Goal: Task Accomplishment & Management: Complete application form

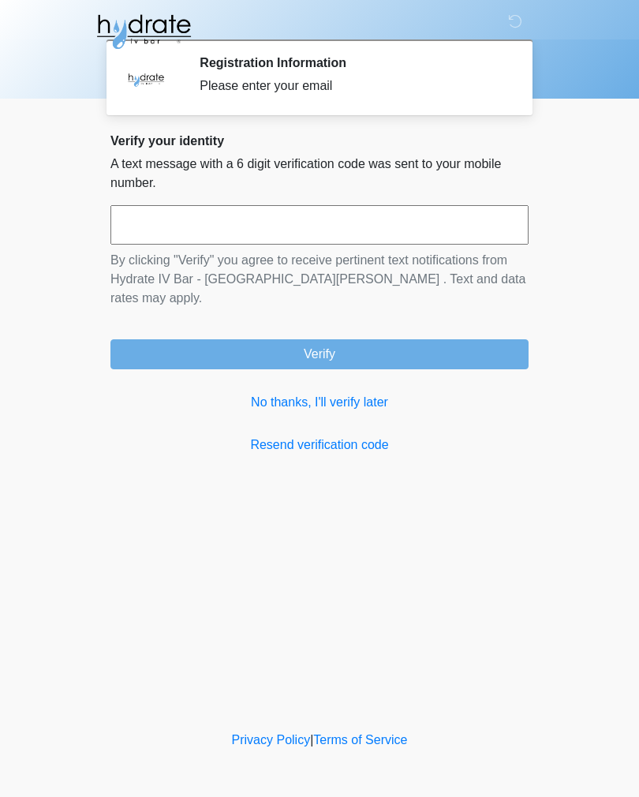
click at [357, 222] on input "text" at bounding box center [319, 224] width 418 height 39
type input "******"
click at [412, 340] on button "Verify" at bounding box center [319, 354] width 418 height 30
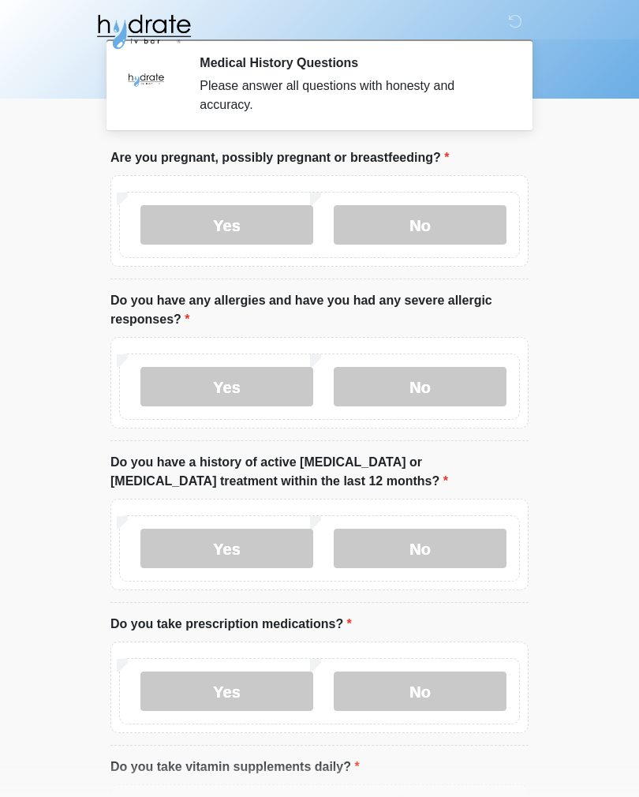
click at [434, 243] on label "No" at bounding box center [420, 224] width 173 height 39
click at [454, 226] on label "No" at bounding box center [420, 224] width 173 height 39
click at [472, 391] on label "No" at bounding box center [420, 386] width 173 height 39
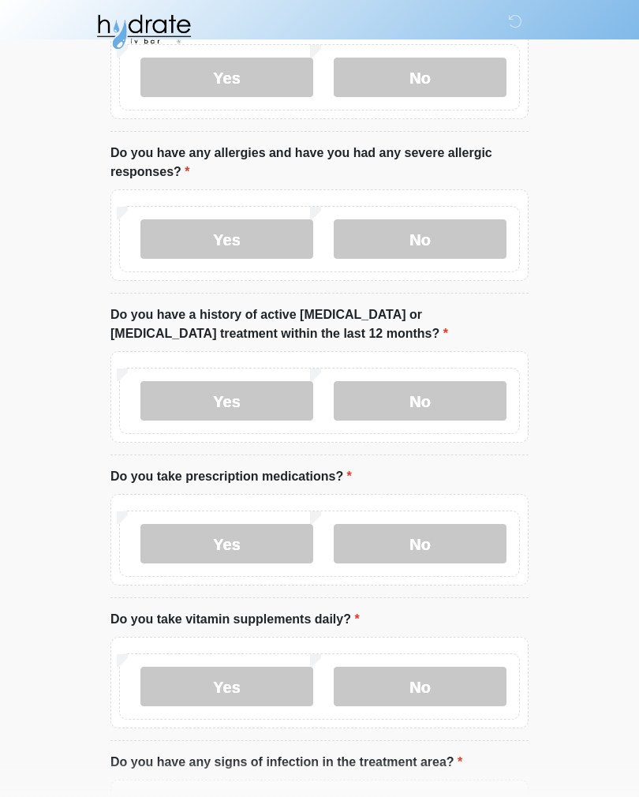
click at [428, 419] on label "No" at bounding box center [420, 400] width 173 height 39
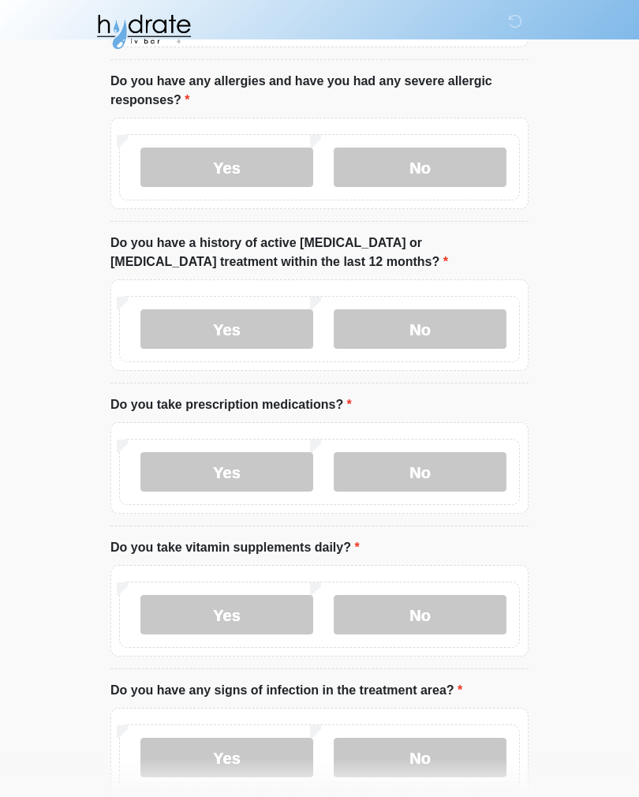
click at [465, 469] on label "No" at bounding box center [420, 471] width 173 height 39
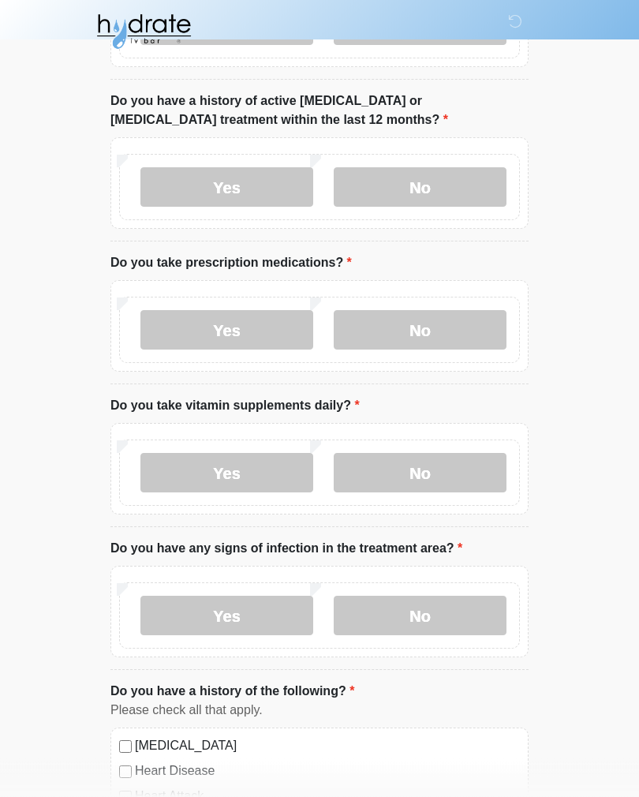
click at [454, 460] on label "No" at bounding box center [420, 473] width 173 height 39
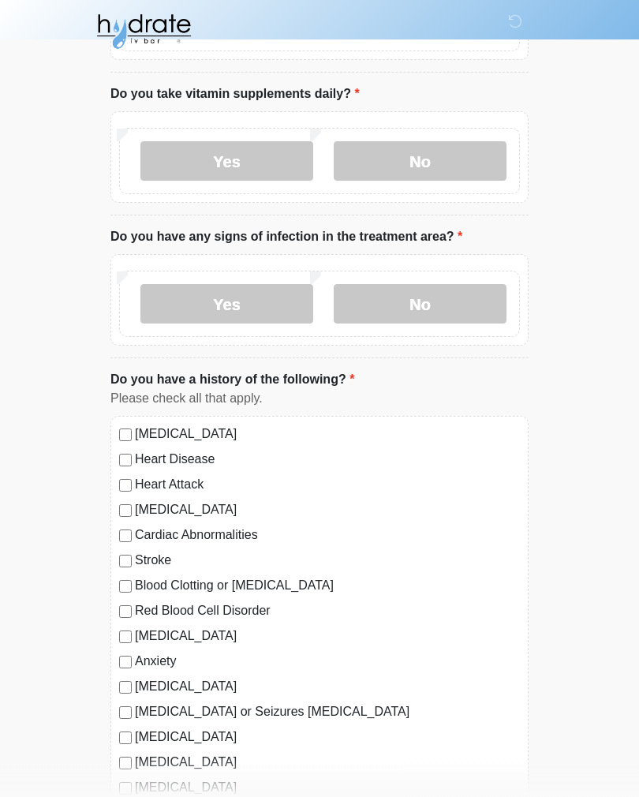
scroll to position [675, 0]
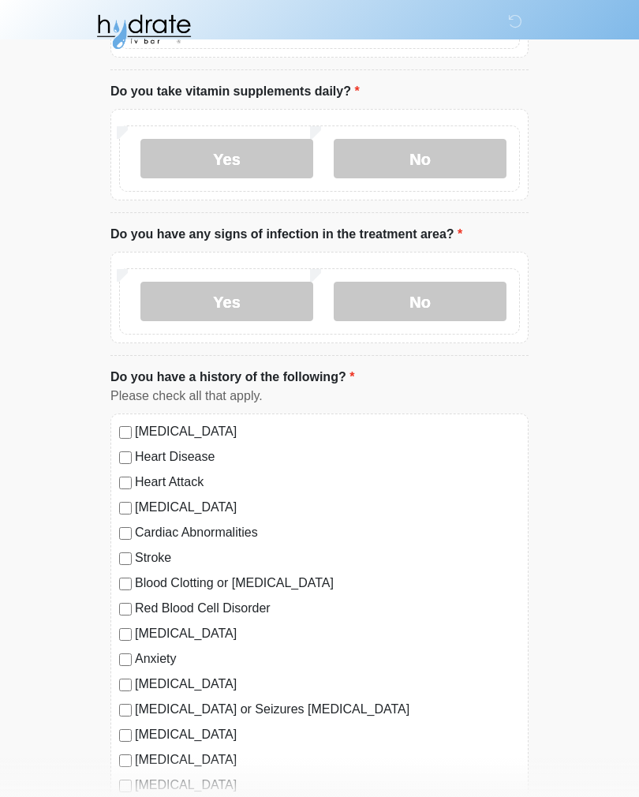
click at [447, 276] on div "Yes No" at bounding box center [319, 301] width 401 height 66
click at [456, 301] on label "No" at bounding box center [420, 301] width 173 height 39
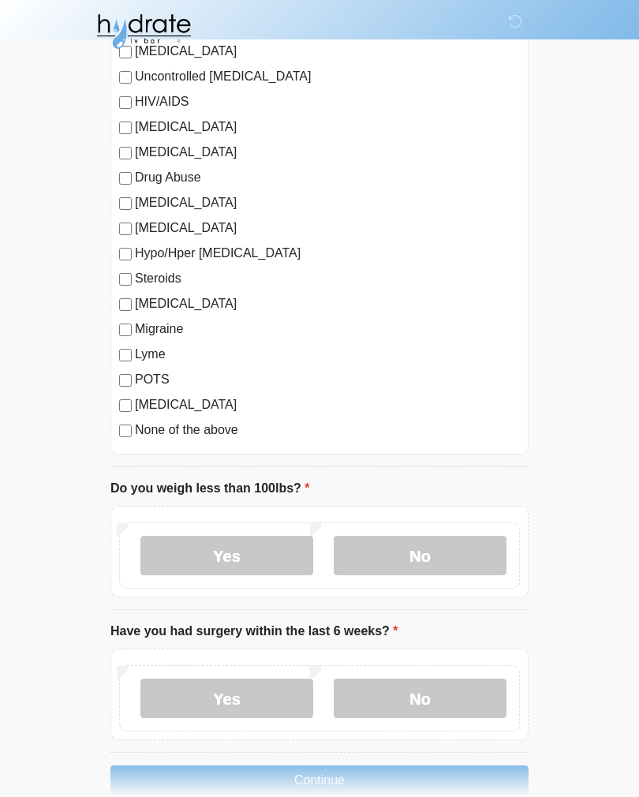
scroll to position [1485, 0]
click at [446, 558] on label "No" at bounding box center [420, 555] width 173 height 39
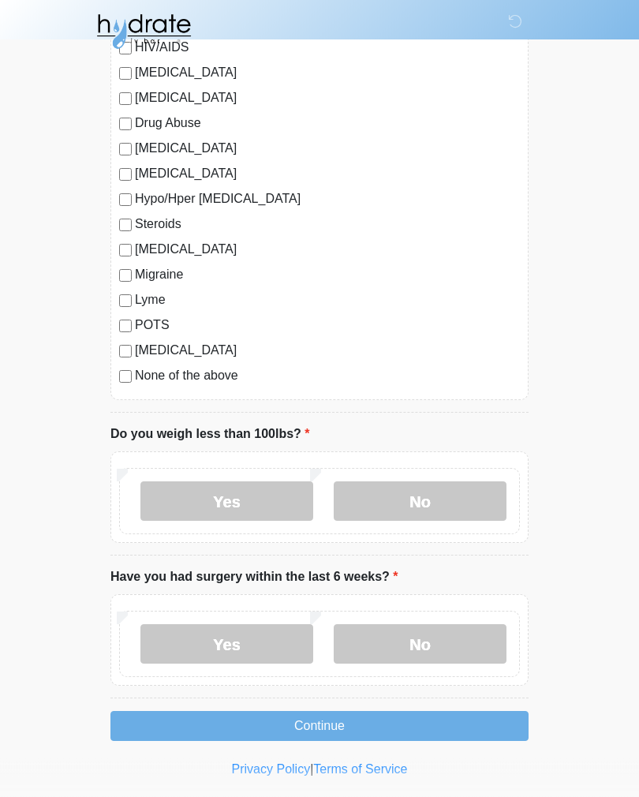
scroll to position [1541, 0]
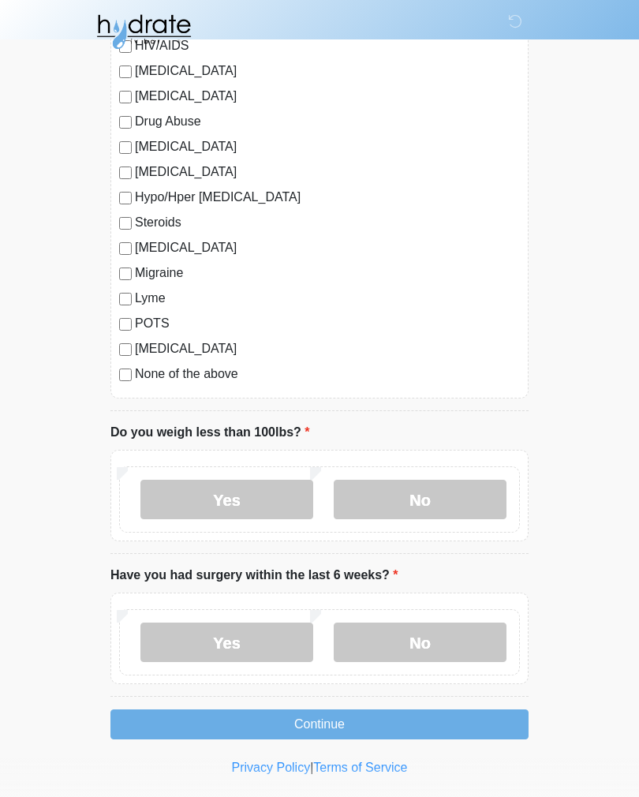
click at [462, 627] on label "No" at bounding box center [420, 641] width 173 height 39
click at [429, 719] on button "Continue" at bounding box center [319, 724] width 418 height 30
click at [463, 503] on label "No" at bounding box center [420, 499] width 173 height 39
click at [462, 641] on label "No" at bounding box center [420, 641] width 173 height 39
click at [394, 726] on button "Continue" at bounding box center [319, 724] width 418 height 30
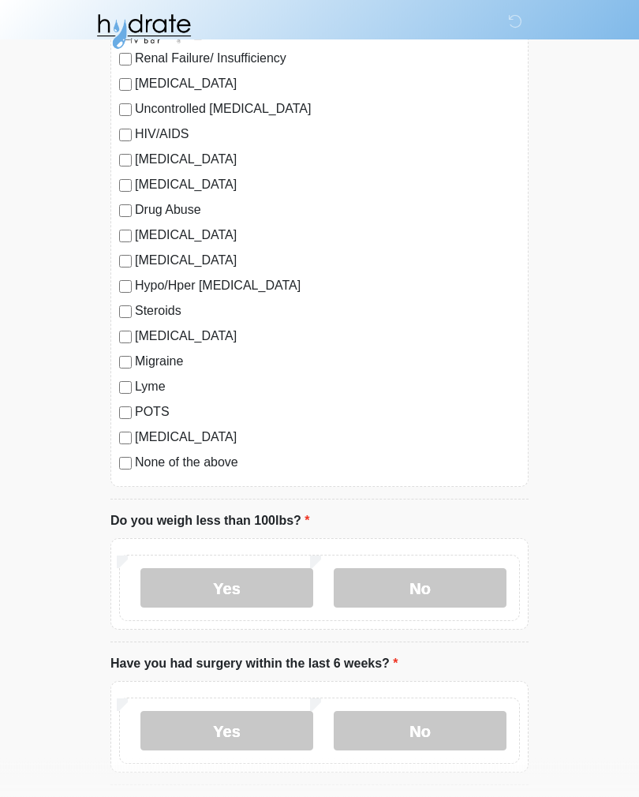
scroll to position [1515, 0]
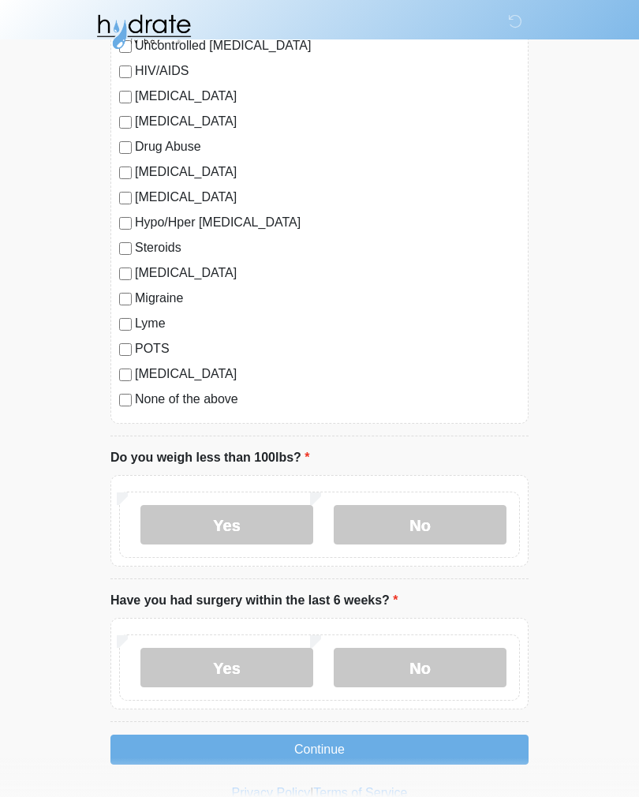
click at [432, 741] on button "Continue" at bounding box center [319, 749] width 418 height 30
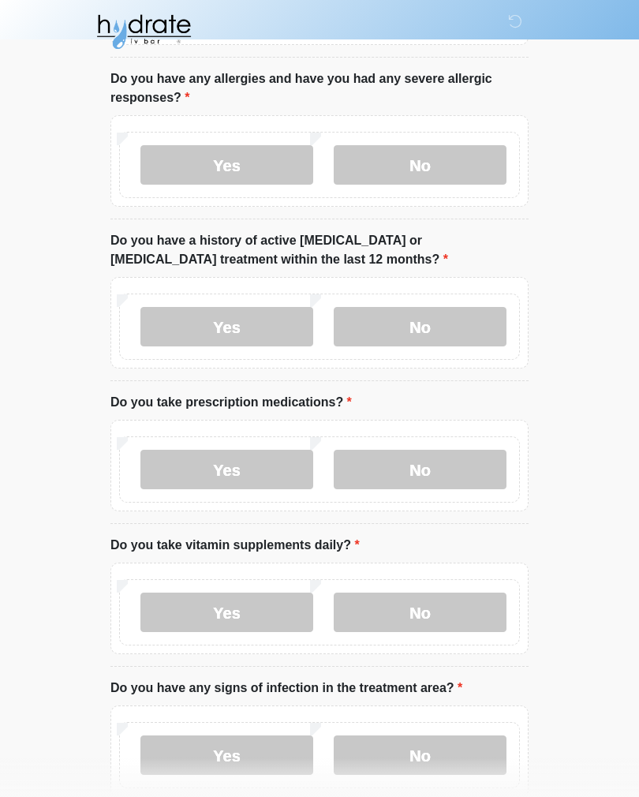
click at [387, 575] on html "‎ ‎ ‎ Medical History Questions Please answer all questions with honesty and ac…" at bounding box center [319, 176] width 639 height 797
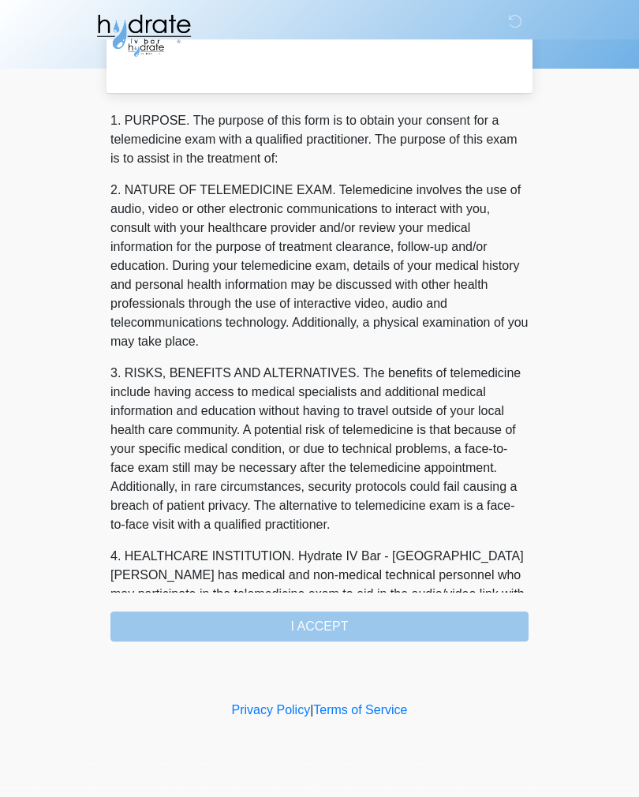
scroll to position [0, 0]
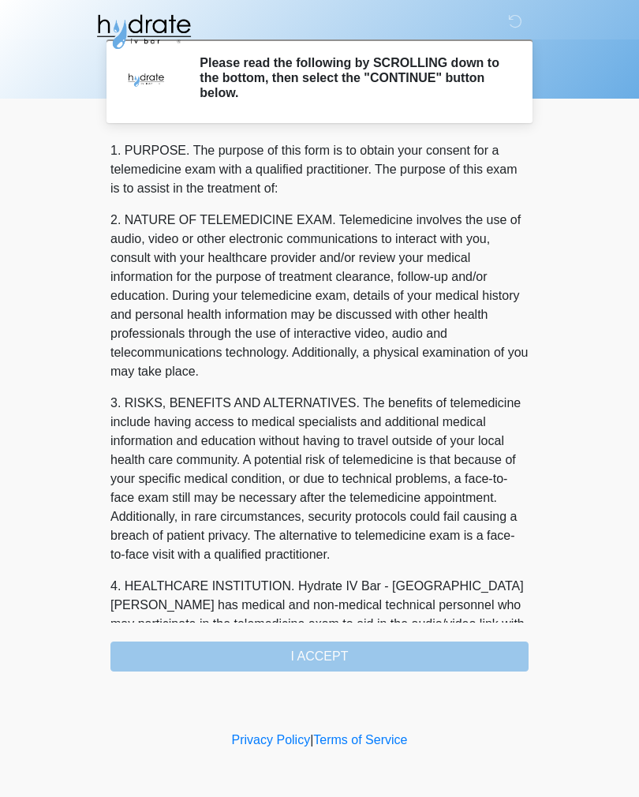
click at [417, 655] on div "1. PURPOSE. The purpose of this form is to obtain your consent for a telemedici…" at bounding box center [319, 406] width 418 height 530
click at [372, 655] on div "1. PURPOSE. The purpose of this form is to obtain your consent for a telemedici…" at bounding box center [319, 406] width 418 height 530
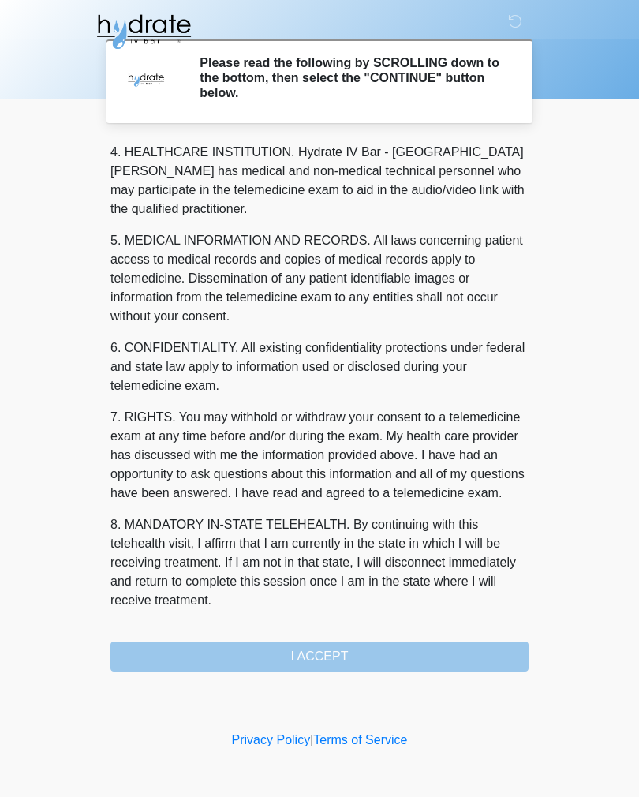
click at [363, 670] on div "‎ ‎ ‎ Please read the following by SCROLLING down to the bottom, then select th…" at bounding box center [319, 364] width 473 height 696
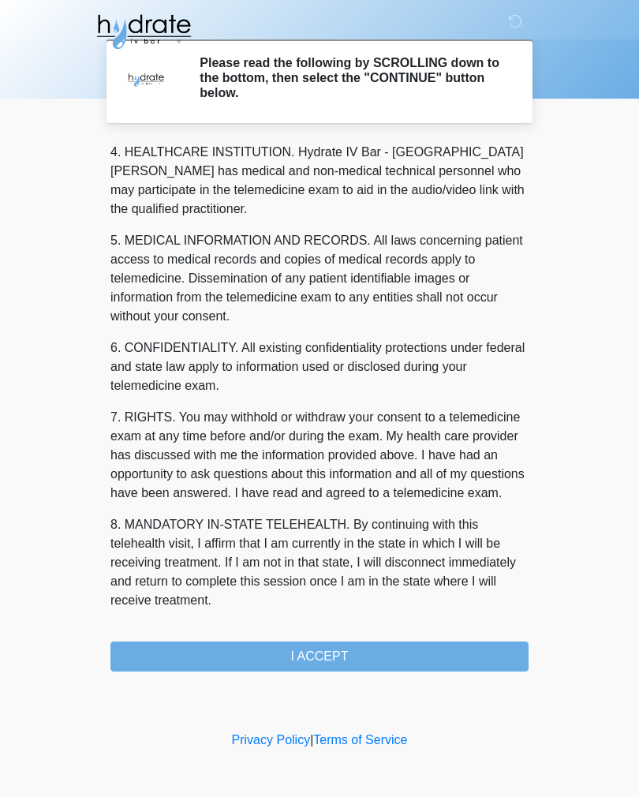
scroll to position [453, 0]
click at [372, 641] on button "I ACCEPT" at bounding box center [319, 656] width 418 height 30
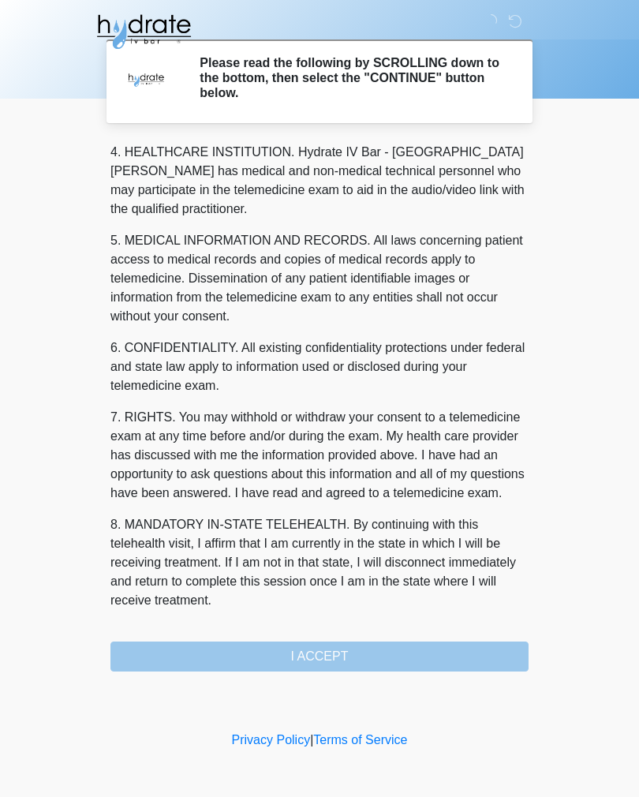
click at [369, 637] on div "1. PURPOSE. The purpose of this form is to obtain your consent for a telemedici…" at bounding box center [319, 406] width 418 height 530
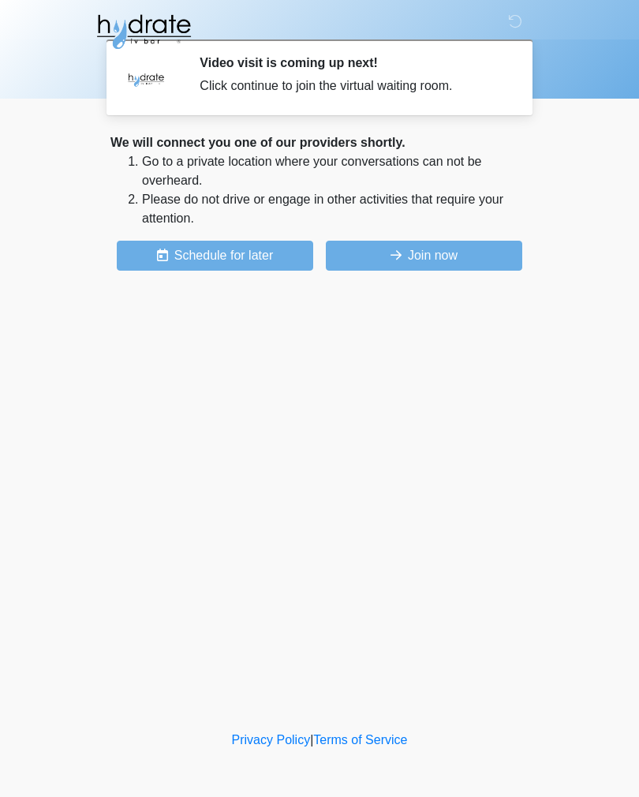
click at [437, 260] on button "Join now" at bounding box center [424, 256] width 196 height 30
